Goal: Task Accomplishment & Management: Use online tool/utility

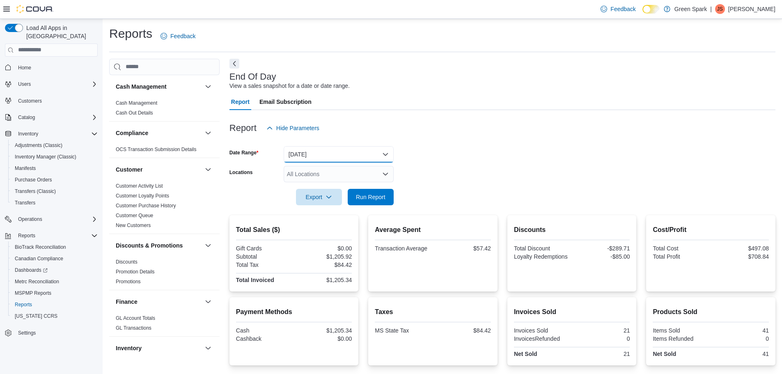
click at [386, 152] on button "[DATE]" at bounding box center [339, 154] width 110 height 16
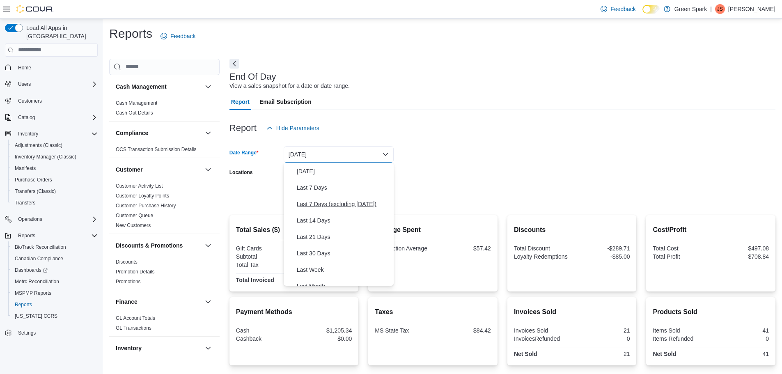
scroll to position [123, 0]
click at [331, 197] on span "Last Month" at bounding box center [344, 196] width 94 height 10
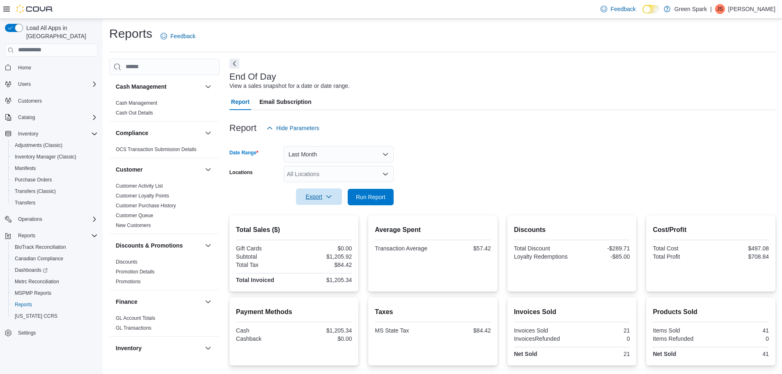
click at [329, 196] on icon "button" at bounding box center [329, 196] width 7 height 7
click at [333, 229] on span "Export to Pdf" at bounding box center [320, 230] width 37 height 7
click at [379, 196] on span "Run Report" at bounding box center [371, 197] width 30 height 8
click at [379, 155] on button "Last Month" at bounding box center [339, 154] width 110 height 16
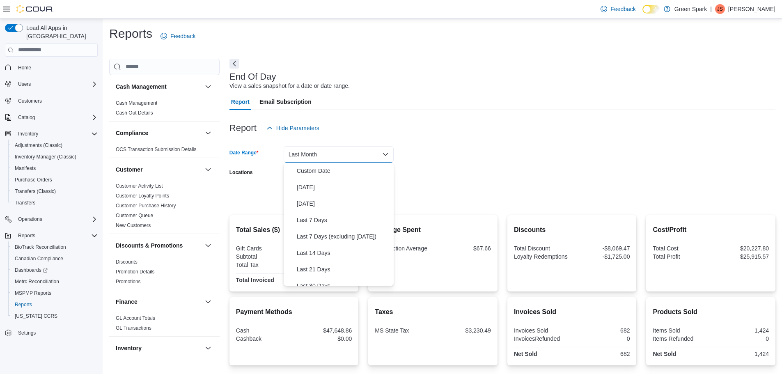
scroll to position [94, 0]
click at [333, 269] on span "Month To Date" at bounding box center [344, 274] width 94 height 10
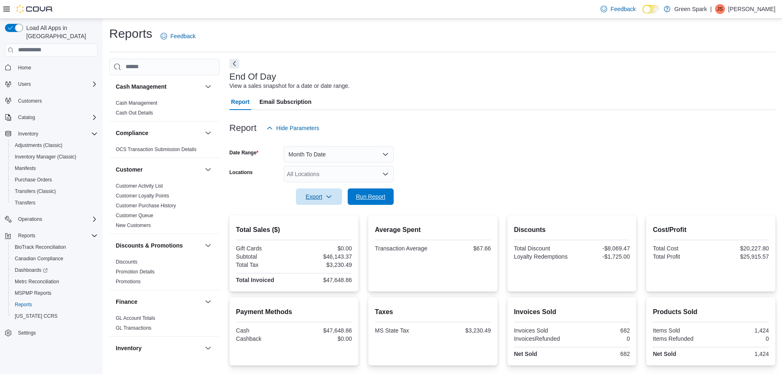
click at [382, 193] on span "Run Report" at bounding box center [371, 197] width 30 height 8
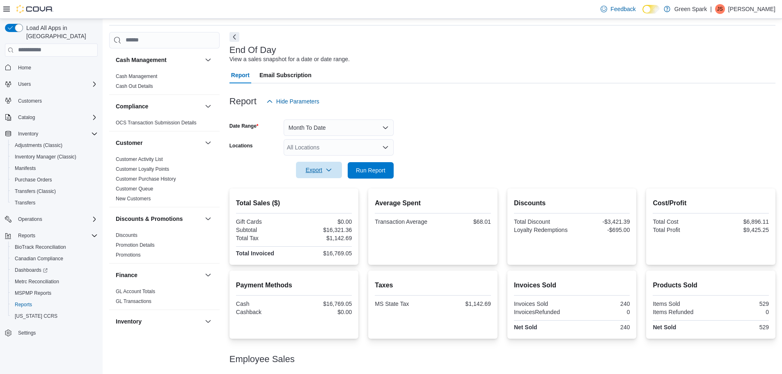
scroll to position [60, 0]
